Goal: Task Accomplishment & Management: Manage account settings

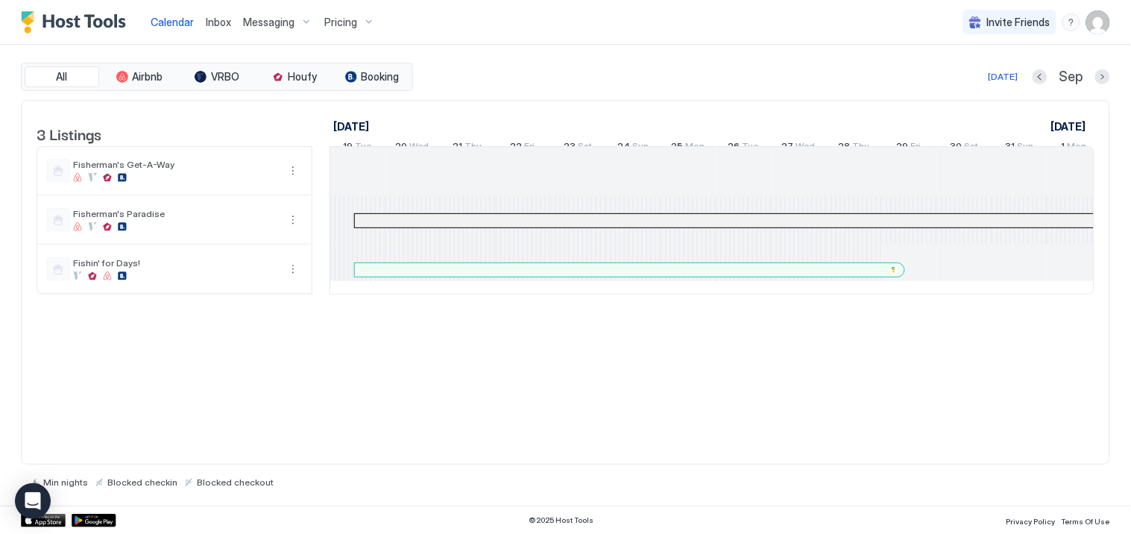
scroll to position [0, 828]
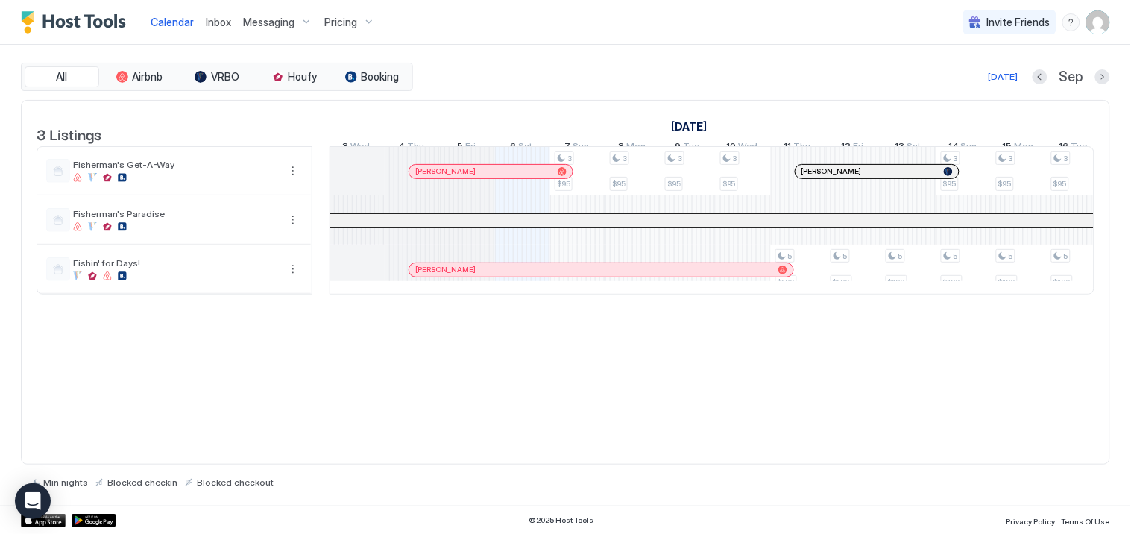
click at [221, 19] on span "Inbox" at bounding box center [218, 22] width 25 height 13
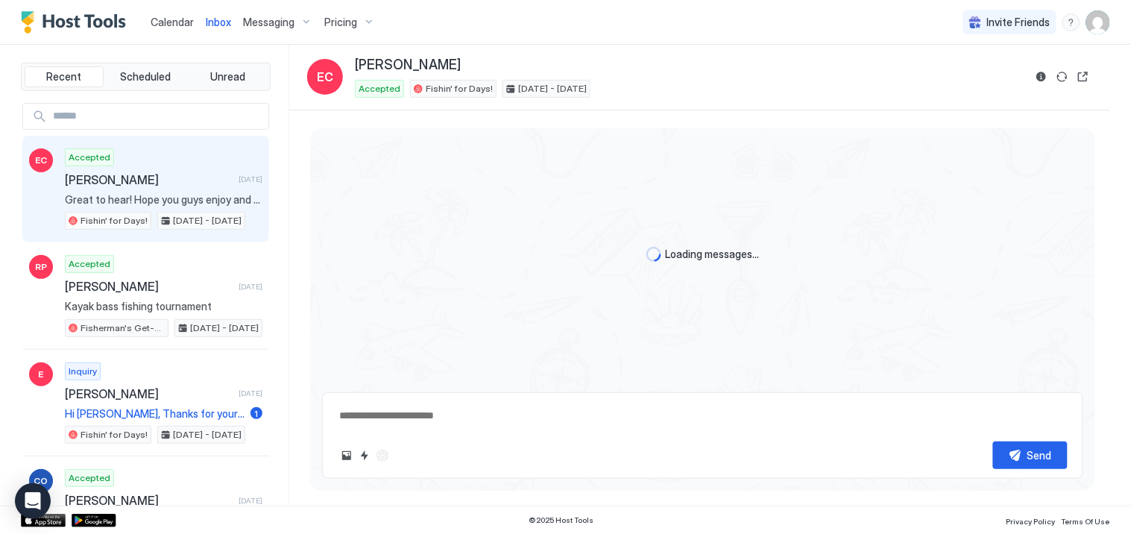
click at [355, 19] on div "Pricing" at bounding box center [349, 22] width 63 height 25
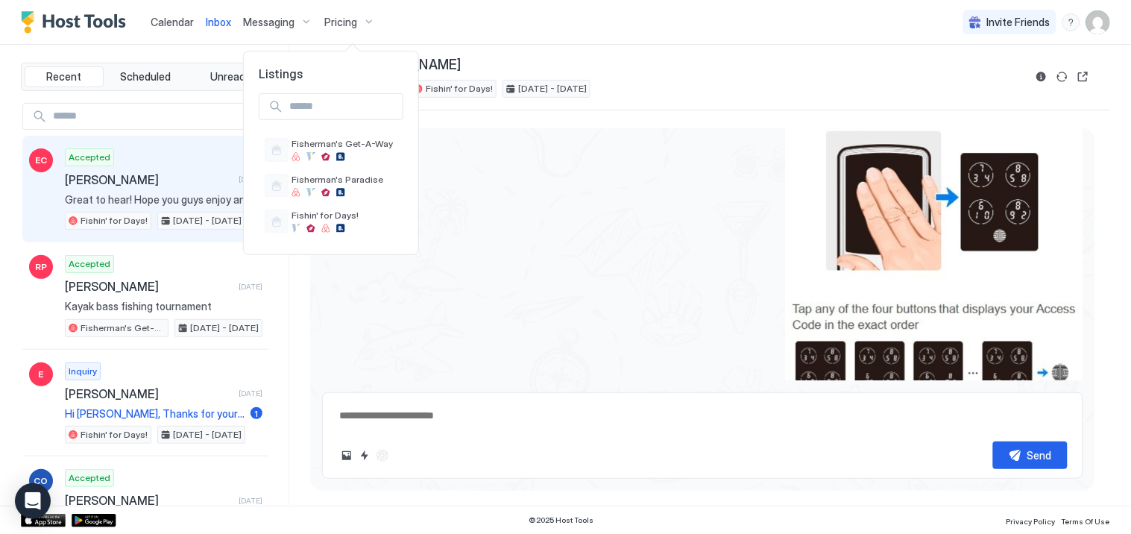
scroll to position [3148, 0]
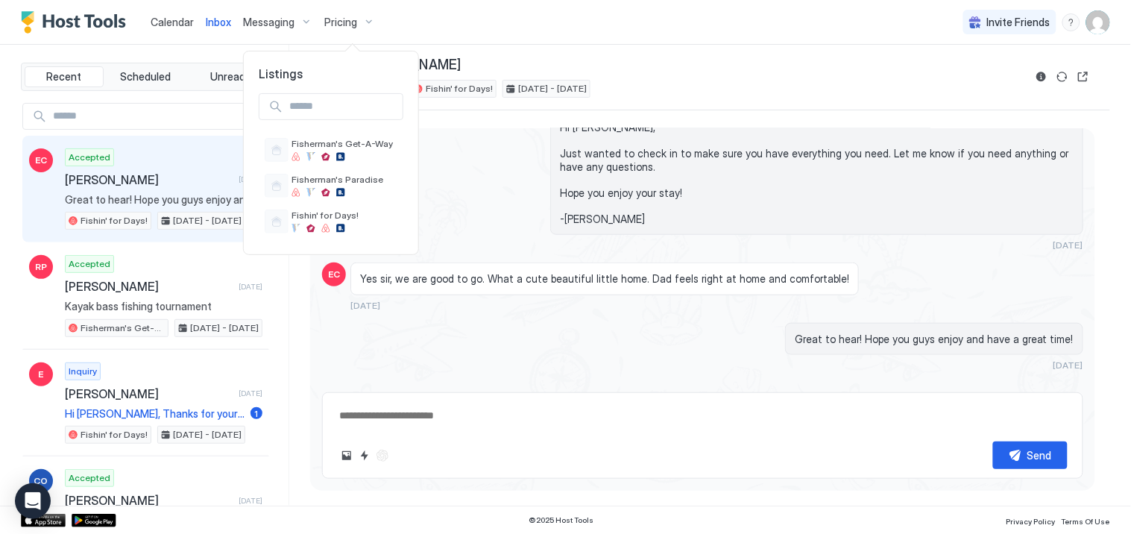
click at [355, 19] on div at bounding box center [565, 267] width 1131 height 534
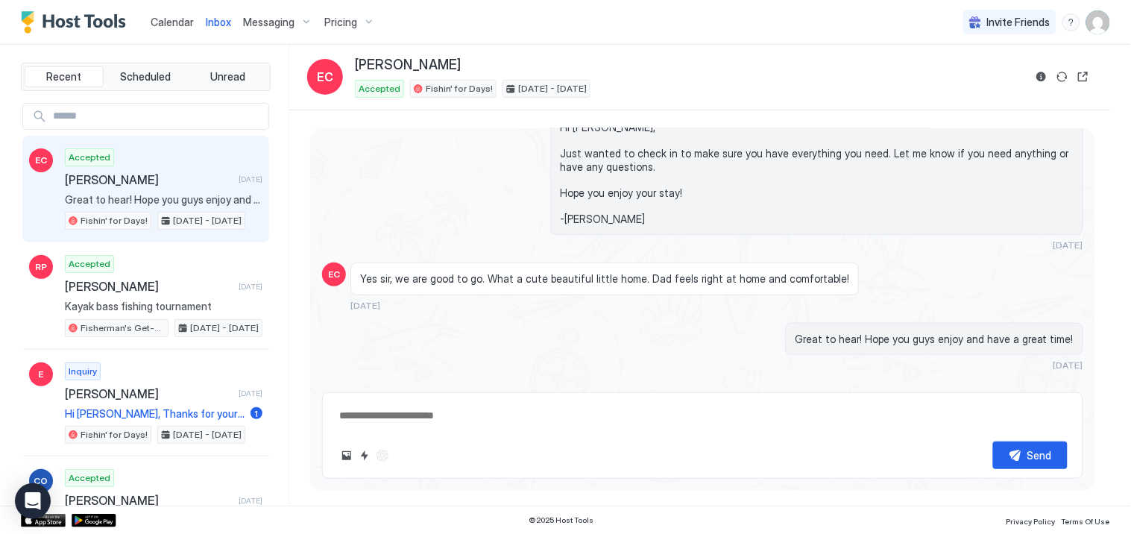
click at [1097, 24] on img "User profile" at bounding box center [1098, 22] width 24 height 24
click at [976, 78] on span "Settings" at bounding box center [964, 83] width 40 height 13
